Goal: Transaction & Acquisition: Obtain resource

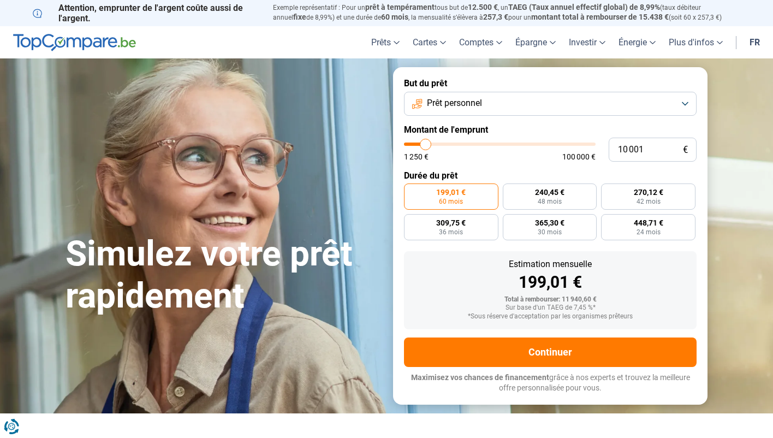
click at [494, 103] on button "Prêt personnel" at bounding box center [550, 104] width 293 height 24
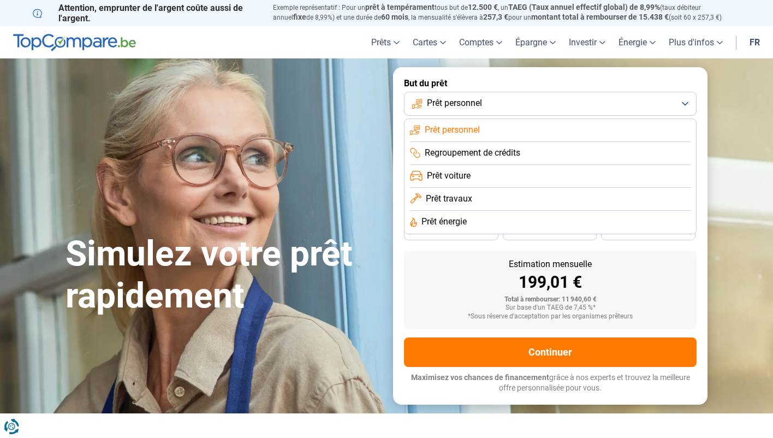
click at [472, 199] on li "Prêt travaux" at bounding box center [550, 199] width 281 height 23
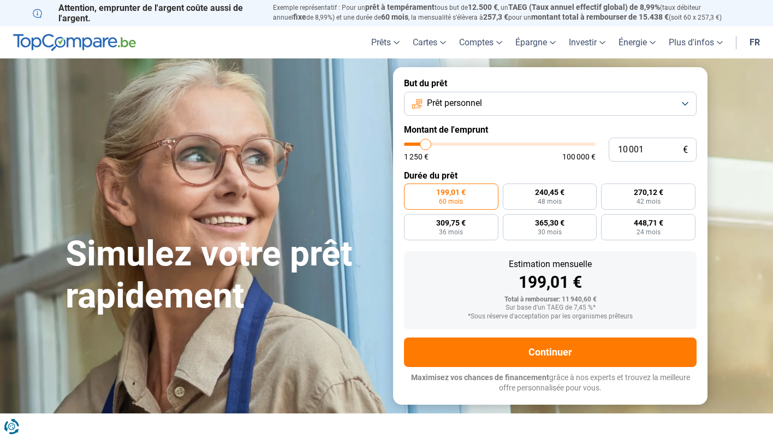
click at [508, 113] on button "Prêt personnel" at bounding box center [550, 104] width 293 height 24
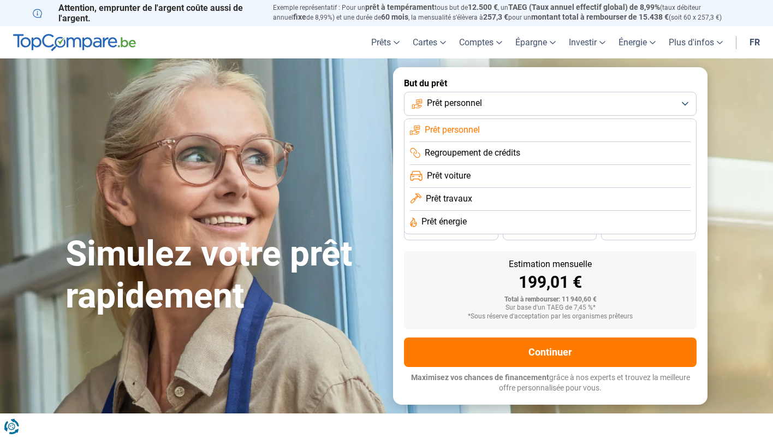
click at [487, 227] on li "Prêt énergie" at bounding box center [550, 222] width 281 height 23
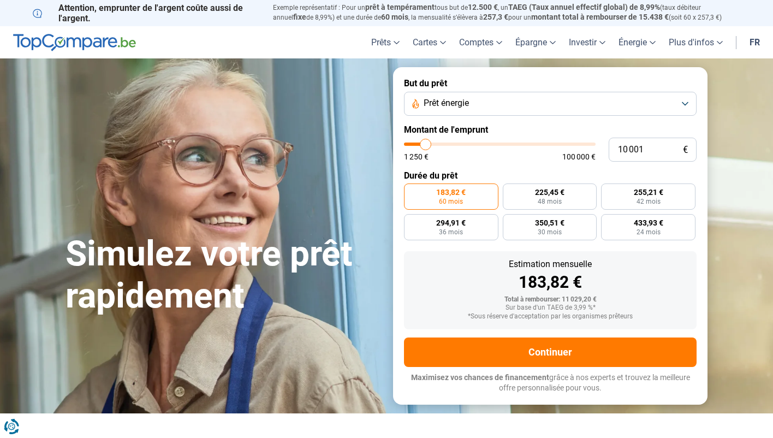
type input "5 500"
type input "5500"
type input "4 750"
type input "4750"
type input "3 250"
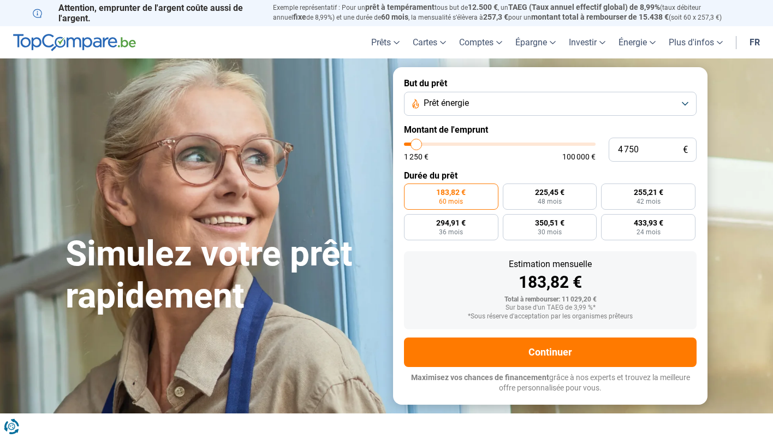
type input "3250"
type input "2 750"
type input "2750"
type input "2 500"
type input "2500"
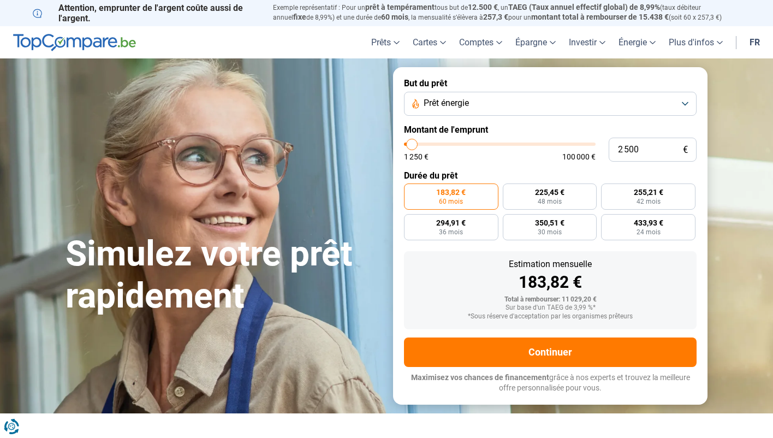
type input "2 000"
type input "2000"
type input "1 500"
type input "1500"
type input "1 250"
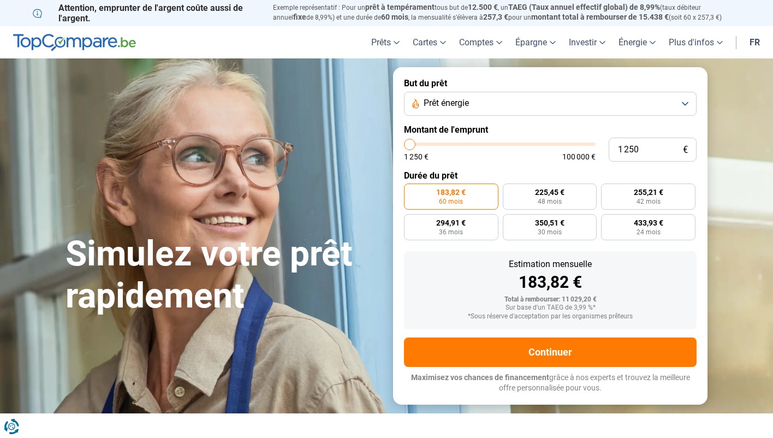
drag, startPoint x: 417, startPoint y: 141, endPoint x: 409, endPoint y: 143, distance: 7.8
type input "1250"
click at [409, 143] on input "range" at bounding box center [500, 143] width 192 height 3
radio input "true"
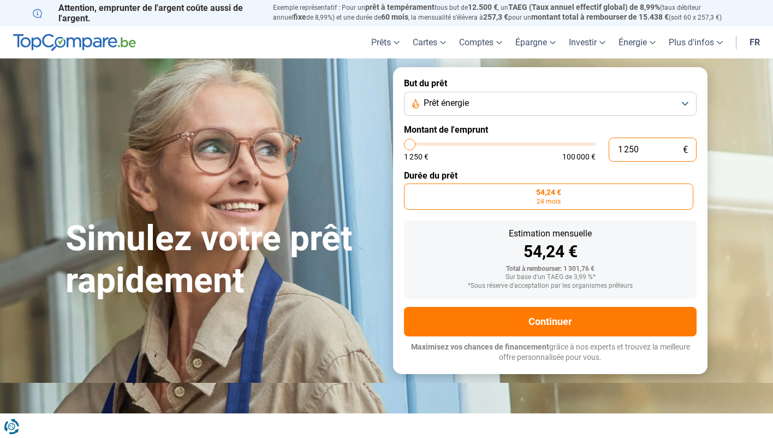
click at [656, 153] on input "1 250" at bounding box center [653, 150] width 88 height 24
type input "6"
type input "1250"
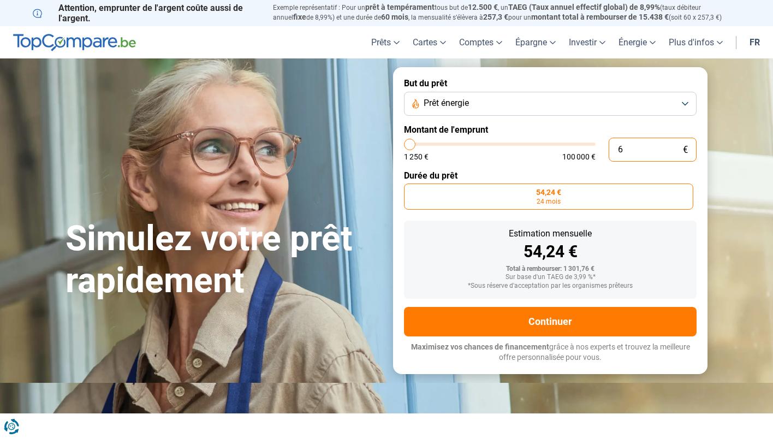
type input "60"
type input "1250"
type input "600"
type input "1250"
type input "60"
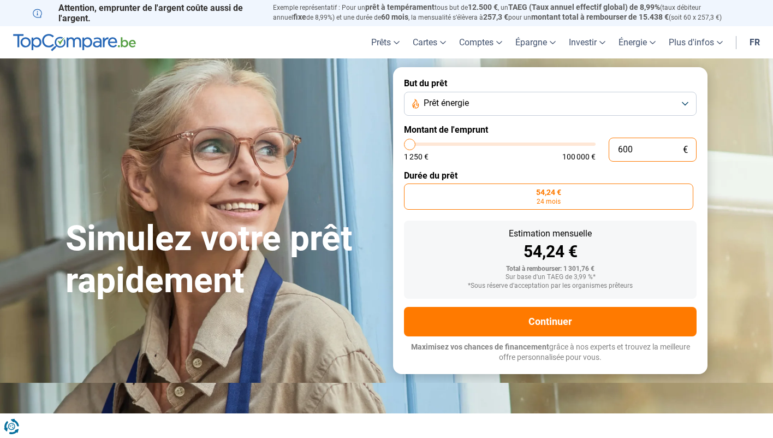
type input "1250"
type input "6"
type input "1250"
type input "0"
type input "1250"
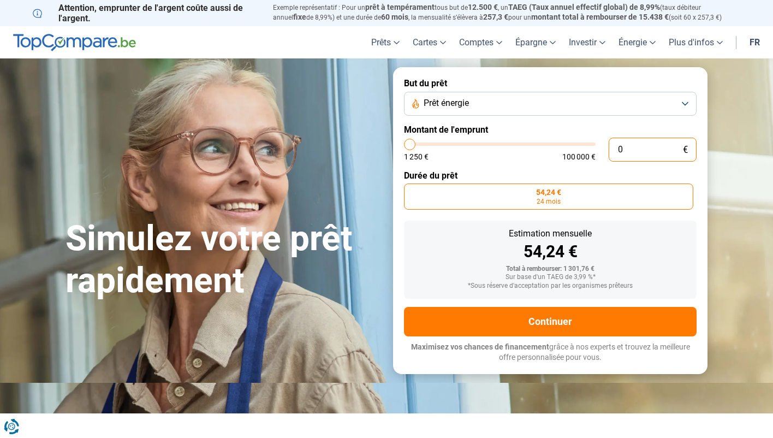
type input "5"
type input "1250"
type input "50"
type input "1250"
type input "500"
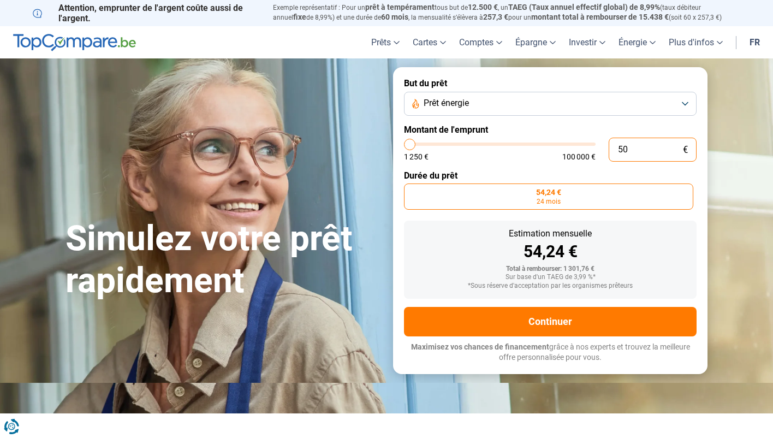
type input "1250"
type input "5 000"
type input "5000"
type input "5 000"
radio input "false"
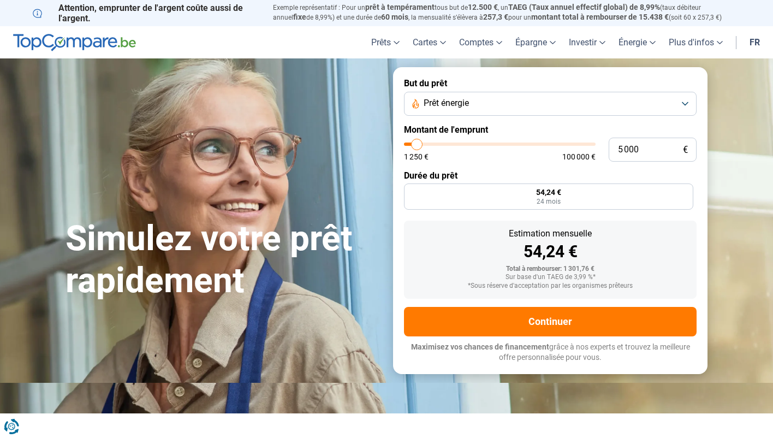
click at [742, 188] on section "Simulez votre prêt rapidement Simulez votre prêt rapidement But du prêt Prêt én…" at bounding box center [386, 220] width 773 height 324
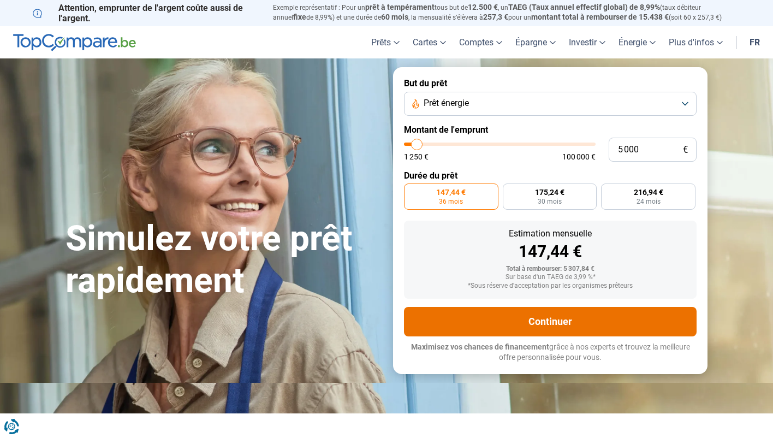
click at [571, 330] on button "Continuer" at bounding box center [550, 321] width 293 height 29
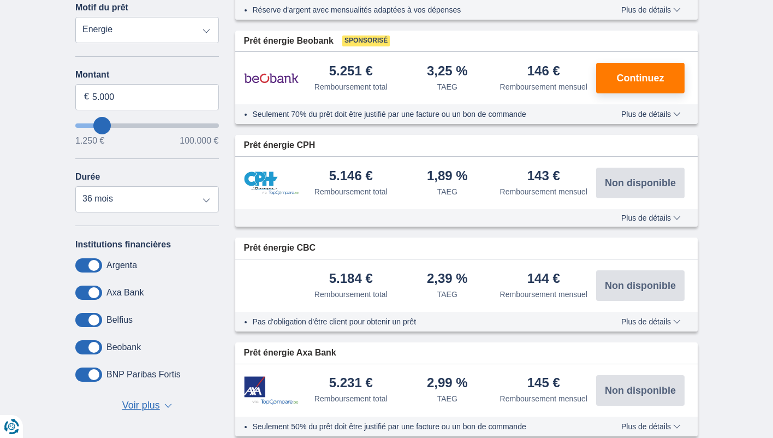
scroll to position [300, 0]
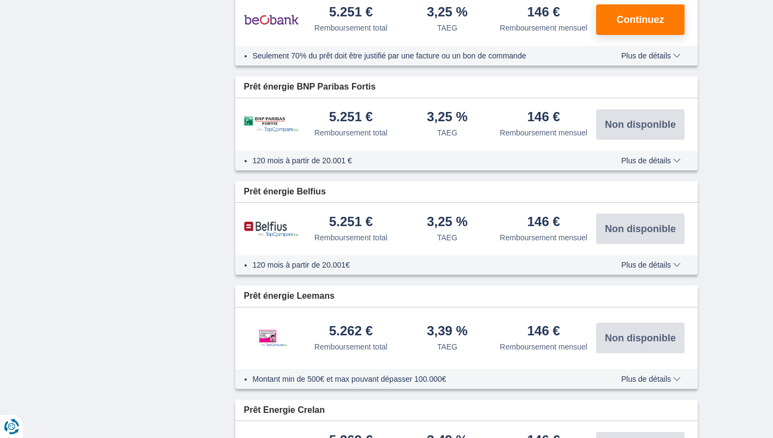
scroll to position [737, 0]
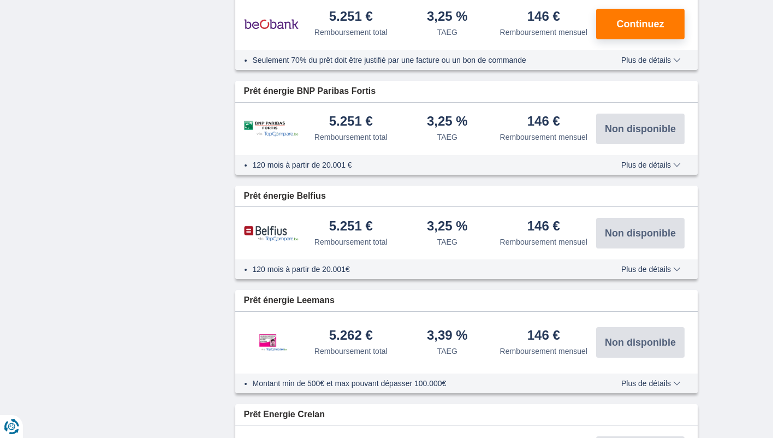
click at [649, 169] on span "Plus de détails" at bounding box center [650, 165] width 59 height 8
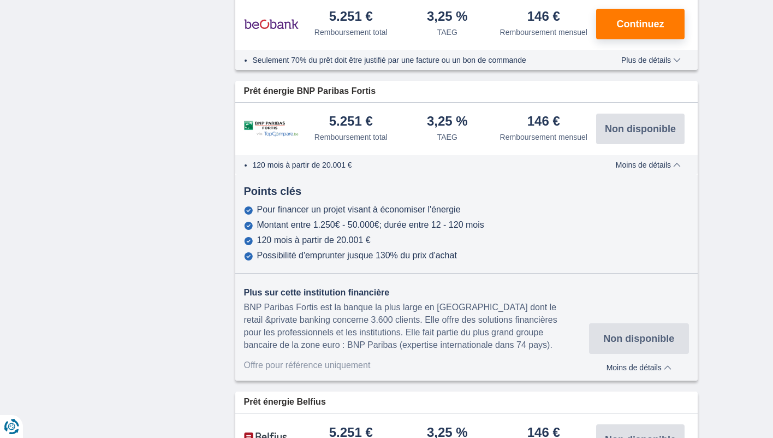
click at [649, 169] on span "Moins de détails" at bounding box center [648, 165] width 65 height 8
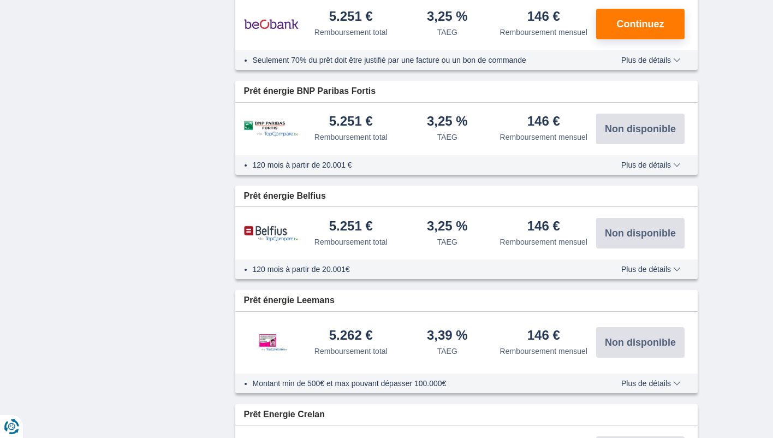
click at [649, 169] on span "Plus de détails" at bounding box center [650, 165] width 59 height 8
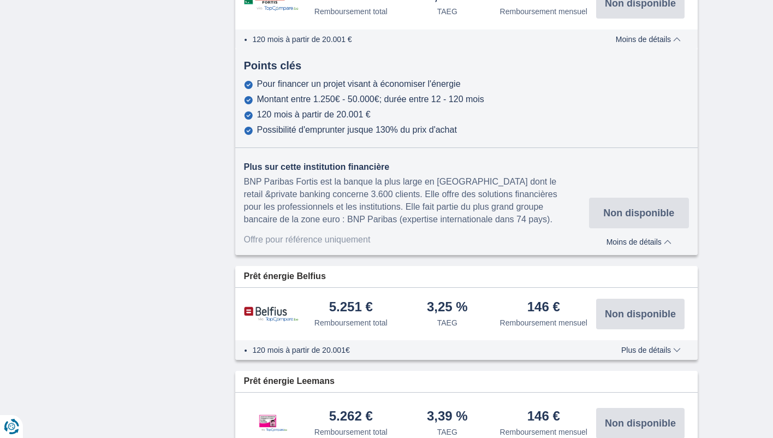
scroll to position [938, 0]
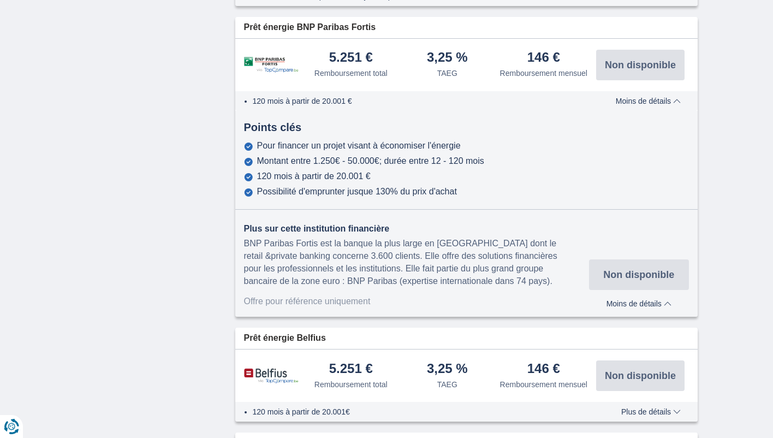
click at [665, 105] on span "Moins de détails" at bounding box center [648, 101] width 65 height 8
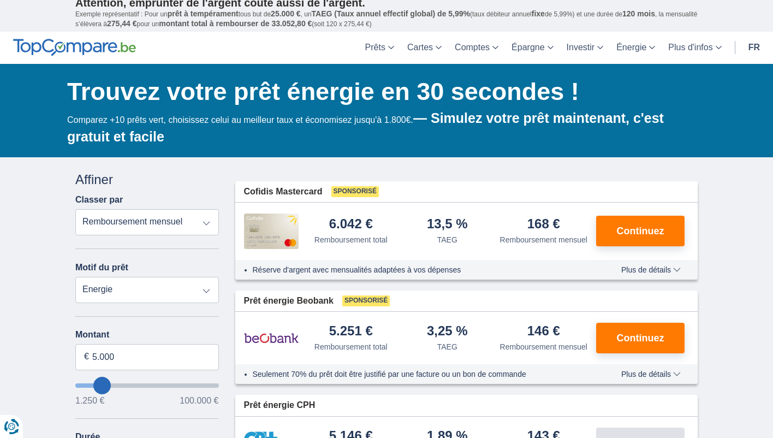
scroll to position [0, 0]
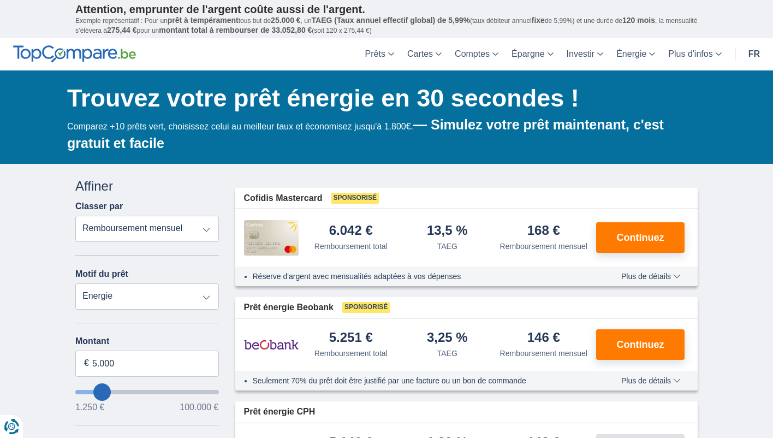
click at [127, 236] on select "Remboursement total TAEG Remboursement mensuel" at bounding box center [147, 229] width 144 height 26
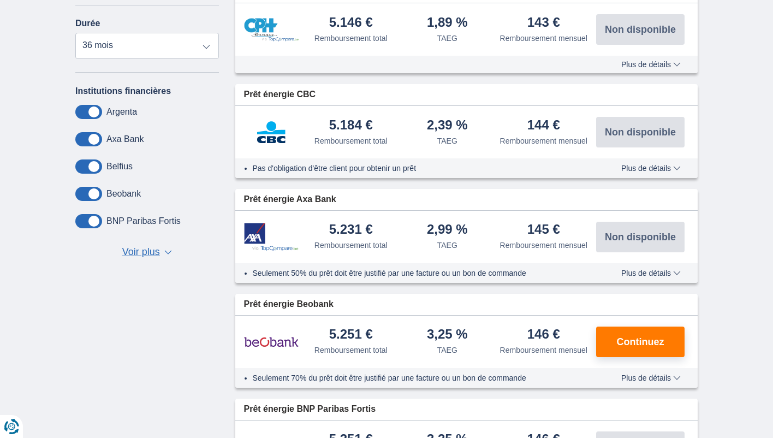
scroll to position [374, 0]
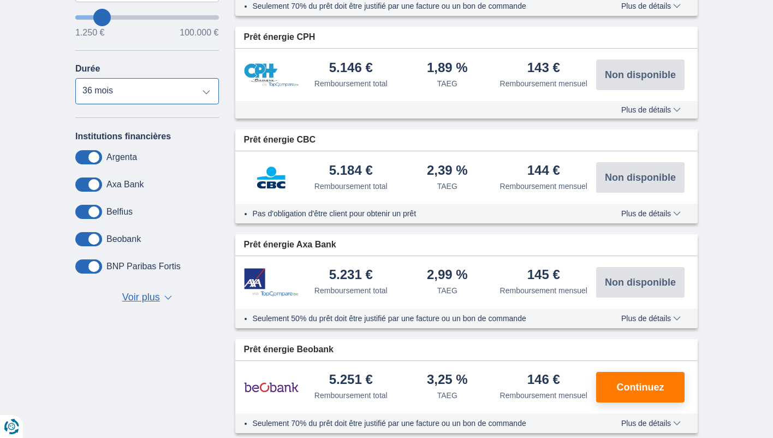
click at [169, 84] on select "12 mois 18 mois 24 mois 30 mois 36 mois" at bounding box center [147, 91] width 144 height 26
